Goal: Task Accomplishment & Management: Use online tool/utility

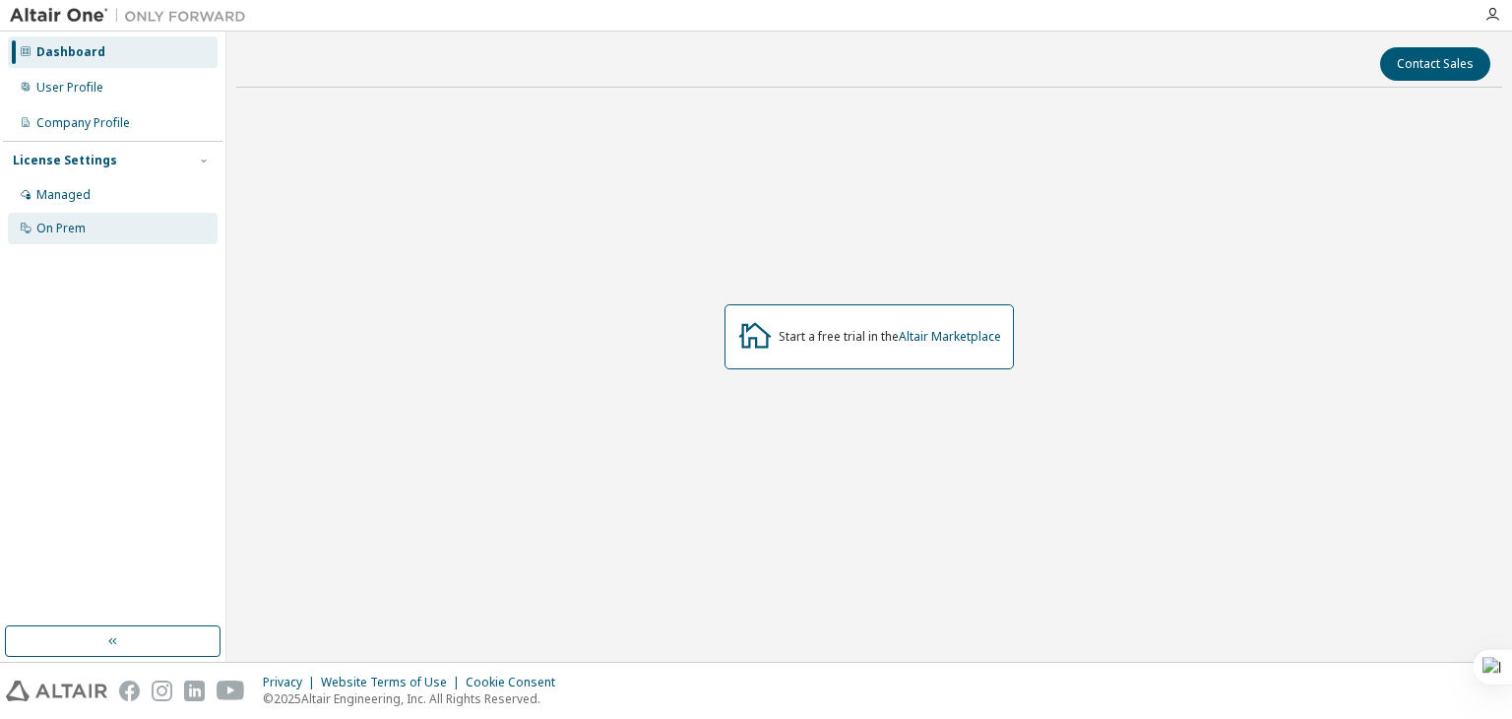
click at [114, 228] on div "On Prem" at bounding box center [113, 228] width 210 height 31
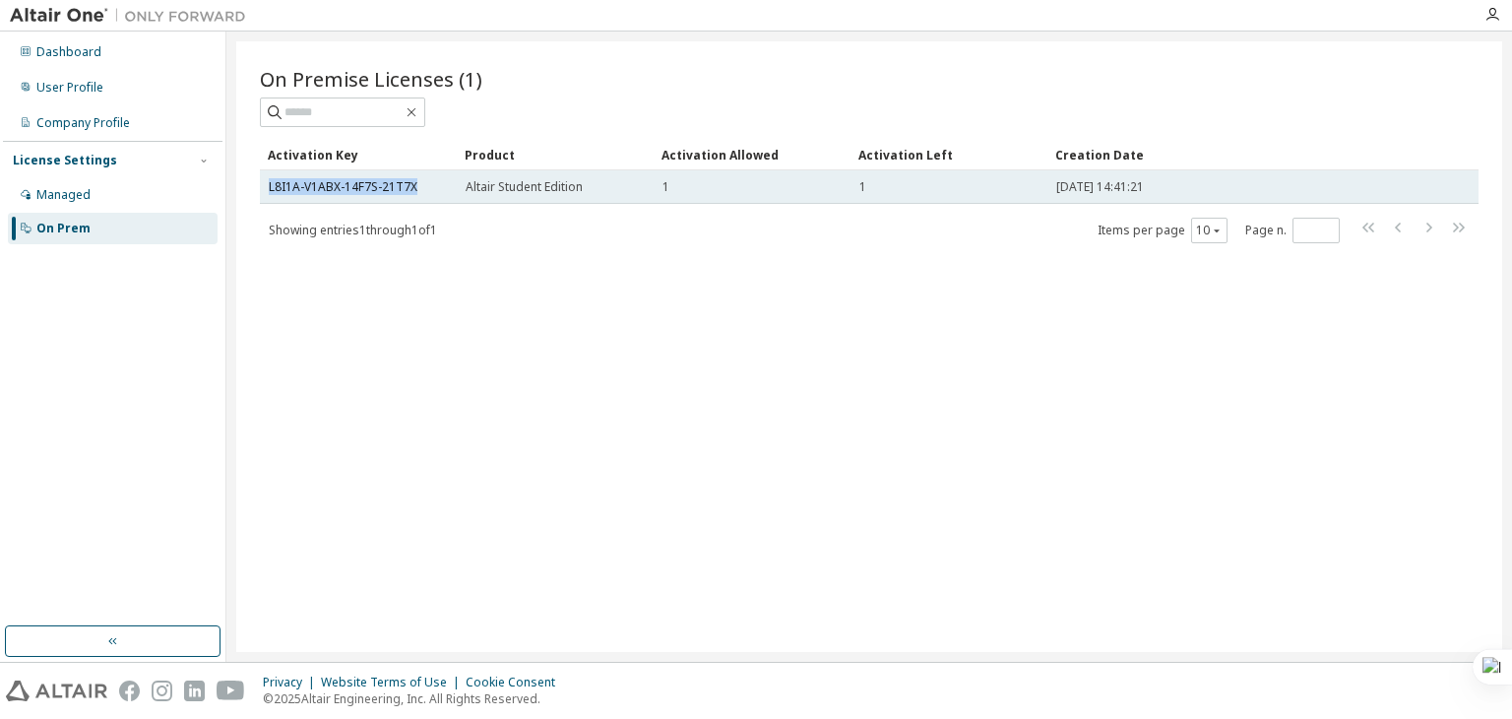
drag, startPoint x: 414, startPoint y: 185, endPoint x: 266, endPoint y: 193, distance: 148.8
click at [266, 193] on td "L8I1A-V1ABX-14F7S-21T7X" at bounding box center [358, 186] width 197 height 33
copy link "L8I1A-V1ABX-14F7S-21T7X"
